Goal: Check status: Check status

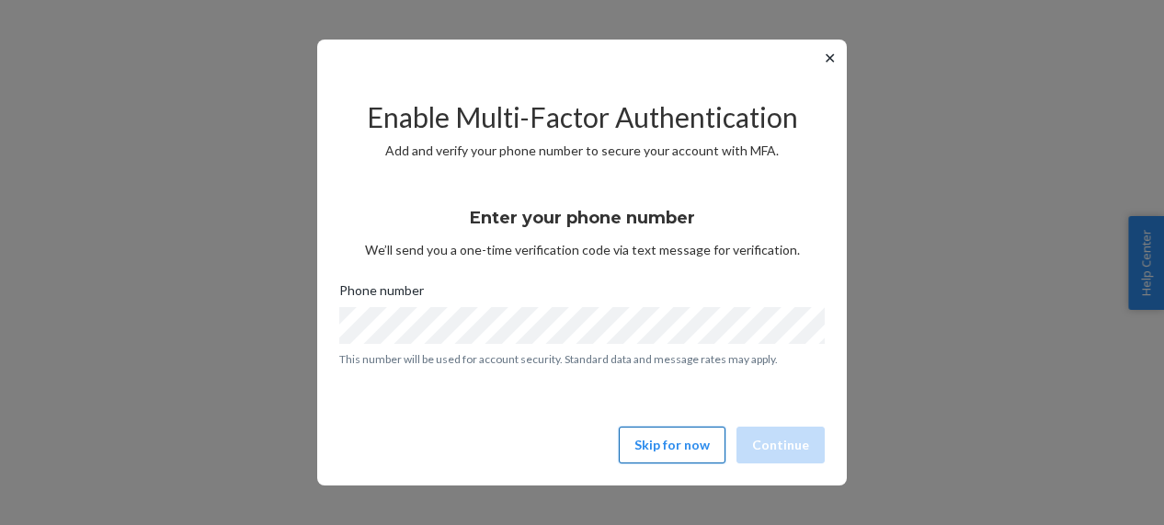
click at [686, 442] on button "Skip for now" at bounding box center [672, 445] width 107 height 37
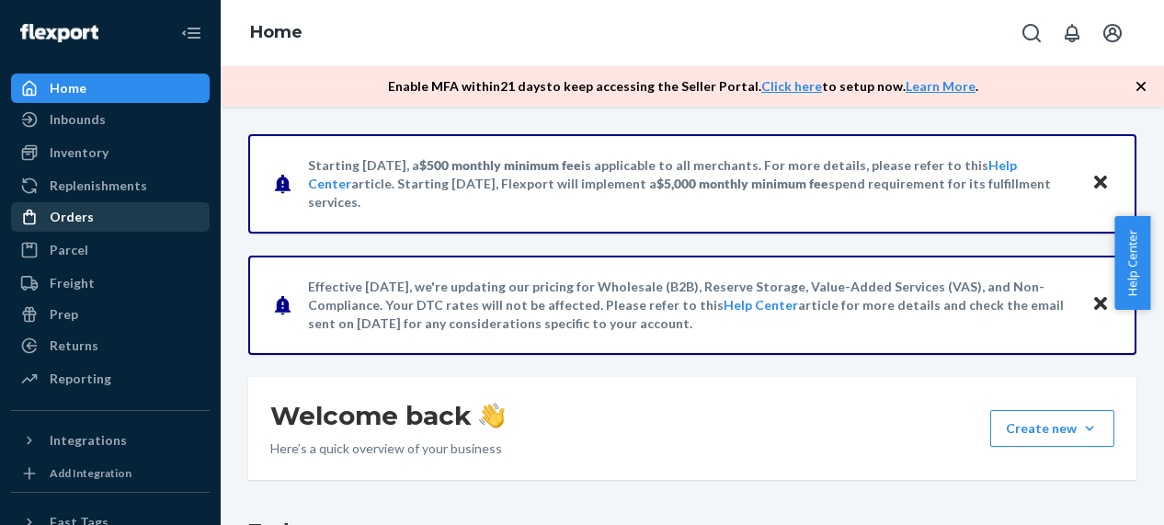
click at [86, 223] on div "Orders" at bounding box center [72, 217] width 44 height 18
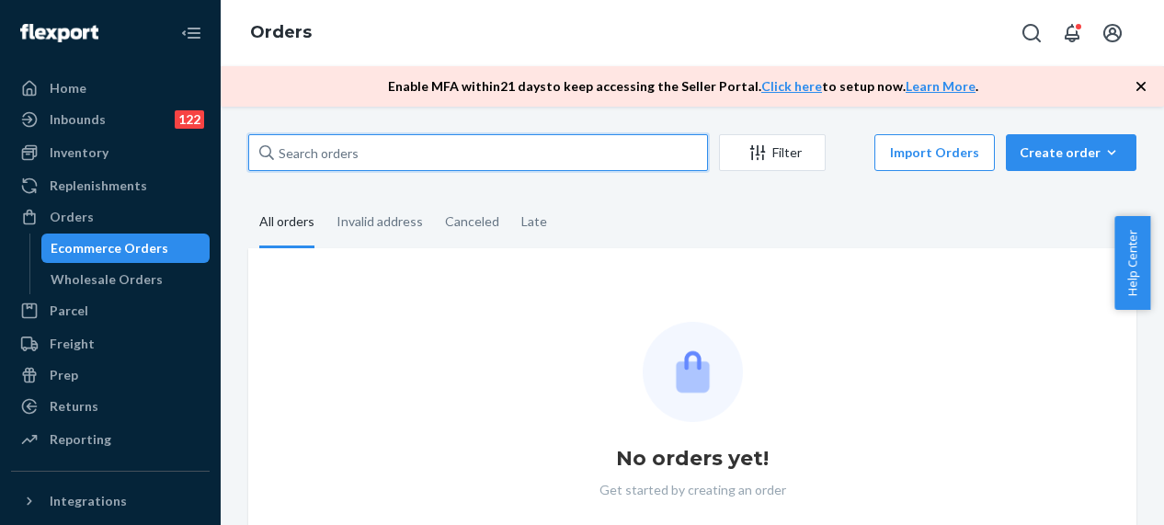
click at [385, 157] on input "text" at bounding box center [478, 152] width 460 height 37
paste input "DK577100755819401497"
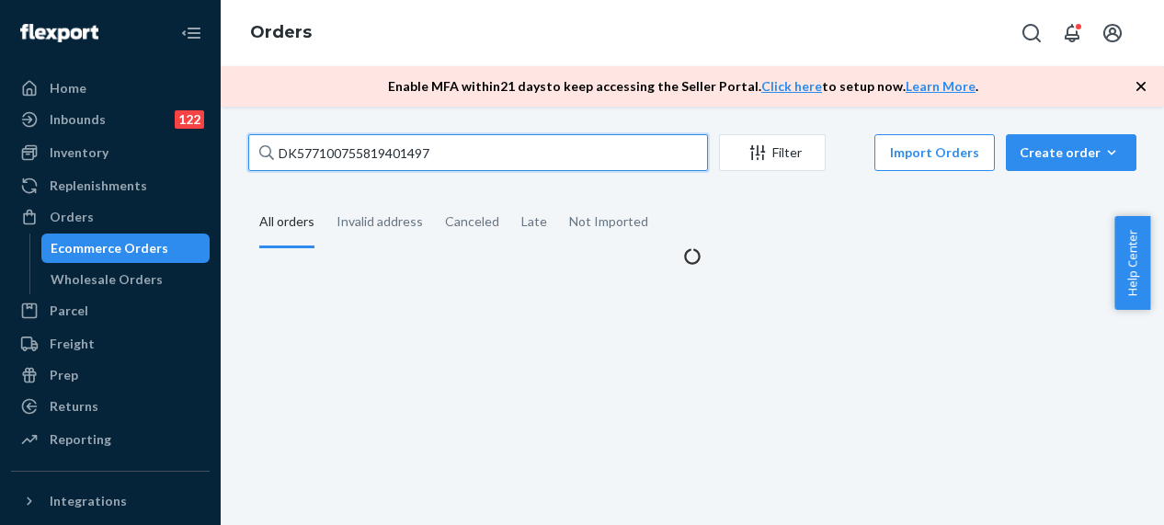
type input "DK577100755819401497"
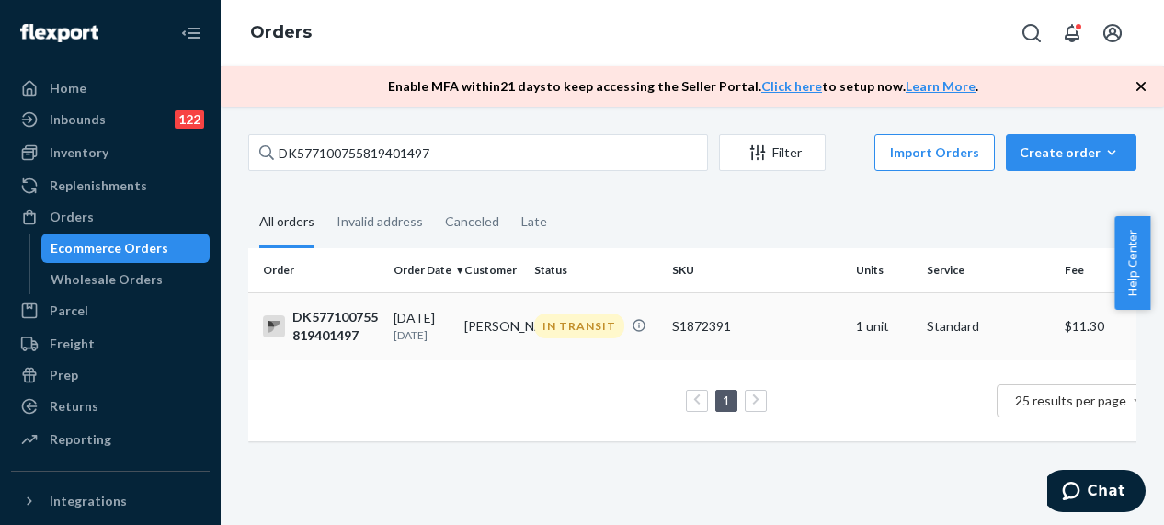
click at [350, 344] on div "DK577100755819401497" at bounding box center [321, 326] width 116 height 37
